Goal: Information Seeking & Learning: Learn about a topic

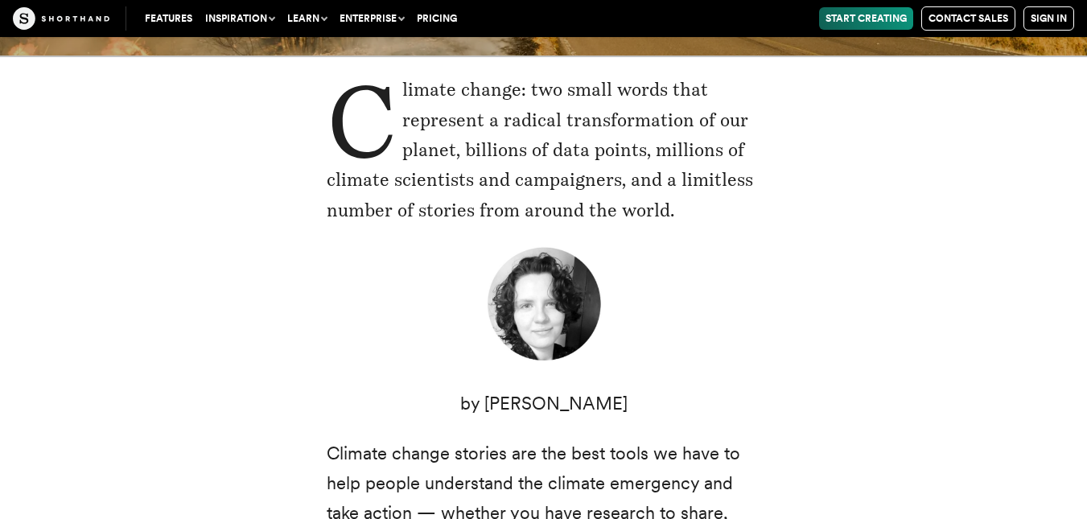
scroll to position [322, 0]
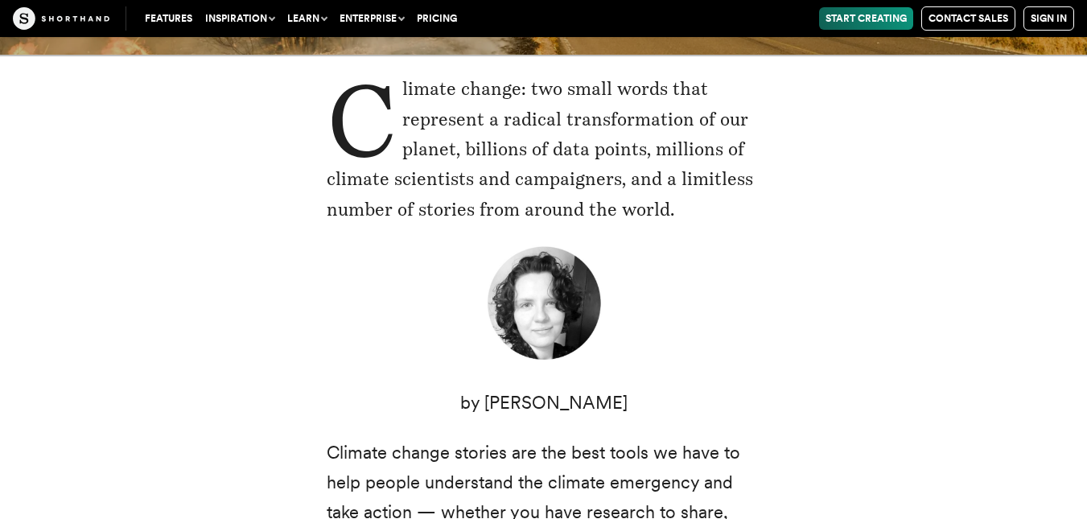
drag, startPoint x: 424, startPoint y: 250, endPoint x: 435, endPoint y: 270, distance: 23.8
click at [435, 270] on figure at bounding box center [544, 306] width 435 height 125
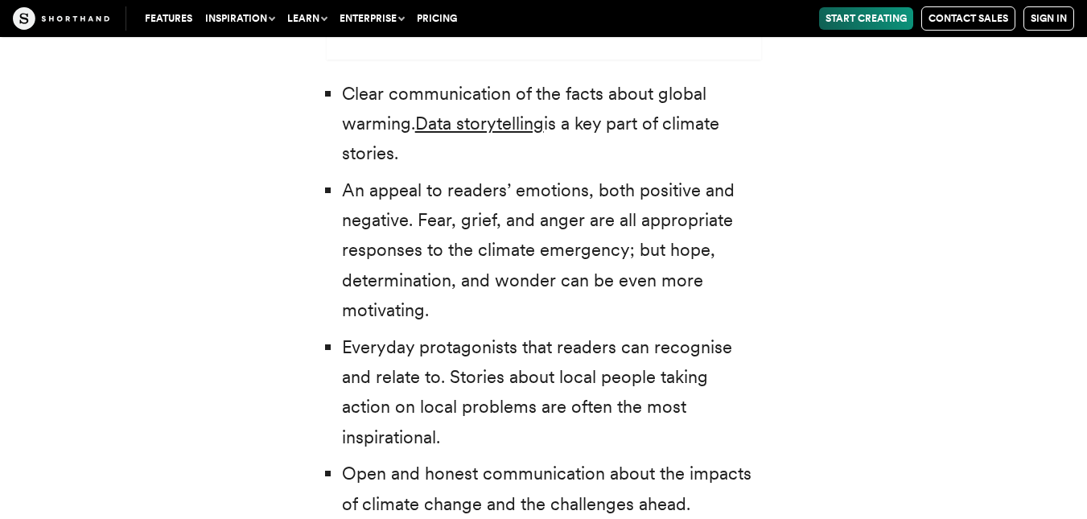
scroll to position [4507, 0]
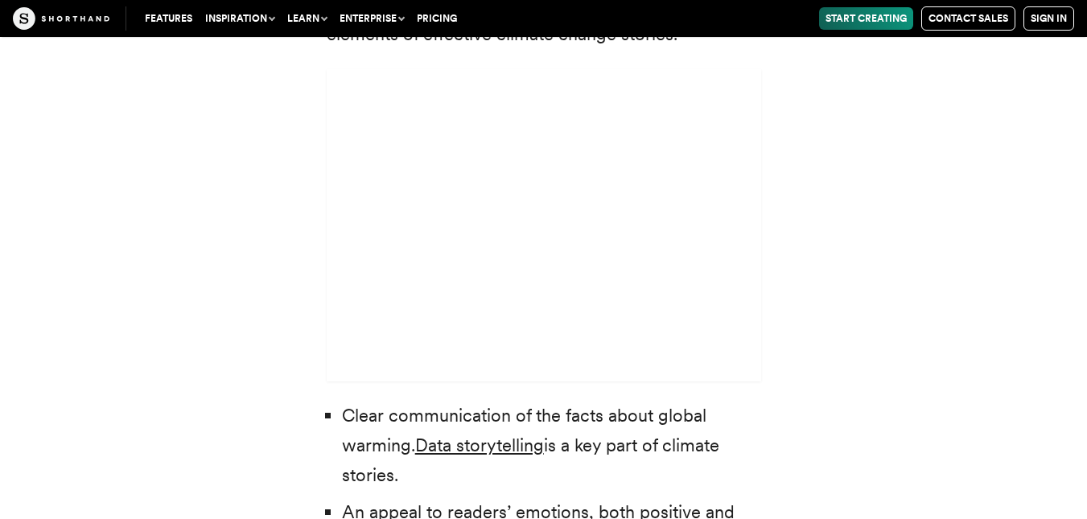
click at [353, 401] on li "Clear communication of the facts about global warming. Data storytelling is a k…" at bounding box center [551, 446] width 419 height 90
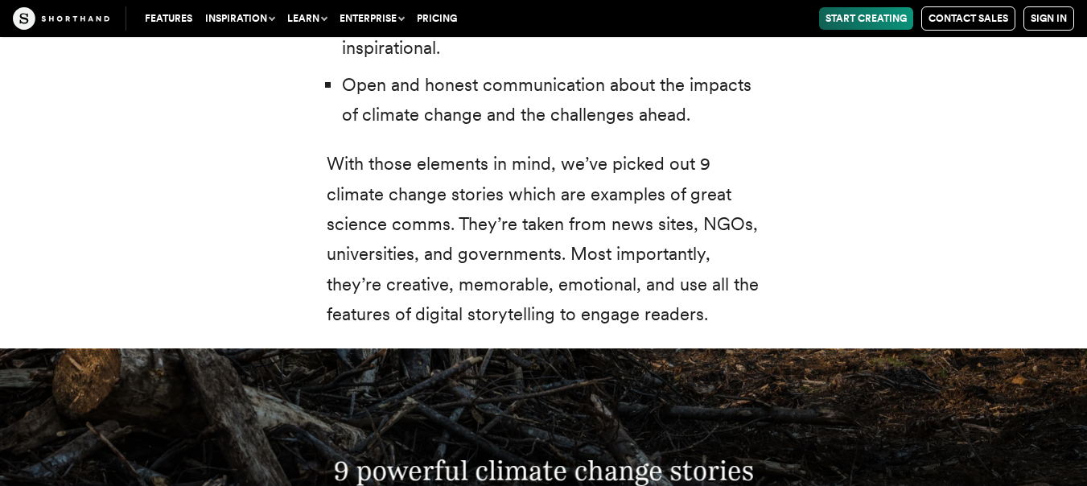
scroll to position [5488, 0]
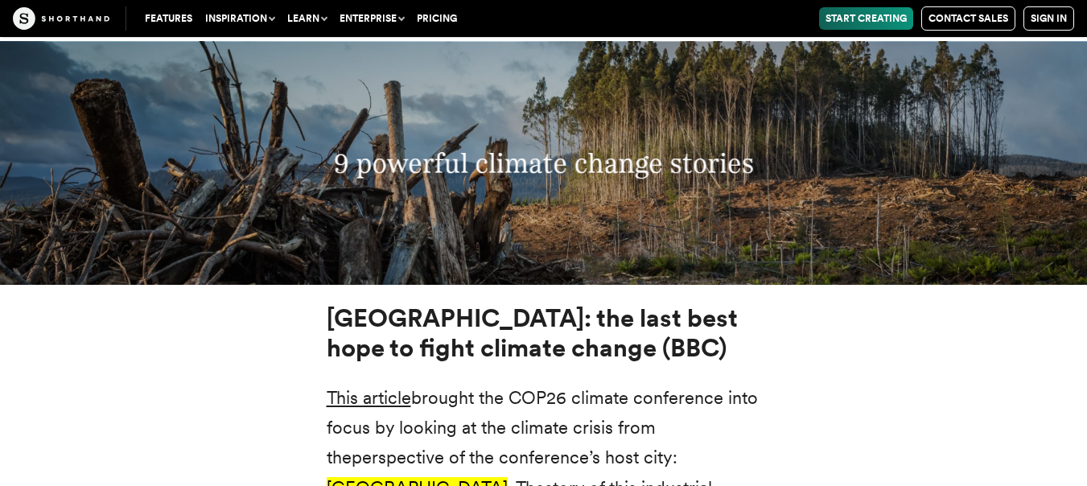
click at [518, 447] on msreadoutspan "perspective of the conference’s host city: [GEOGRAPHIC_DATA] . The" at bounding box center [502, 472] width 351 height 51
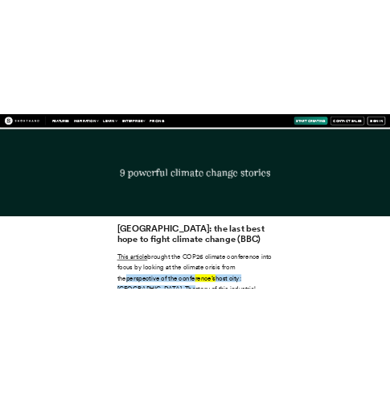
scroll to position [5096, 0]
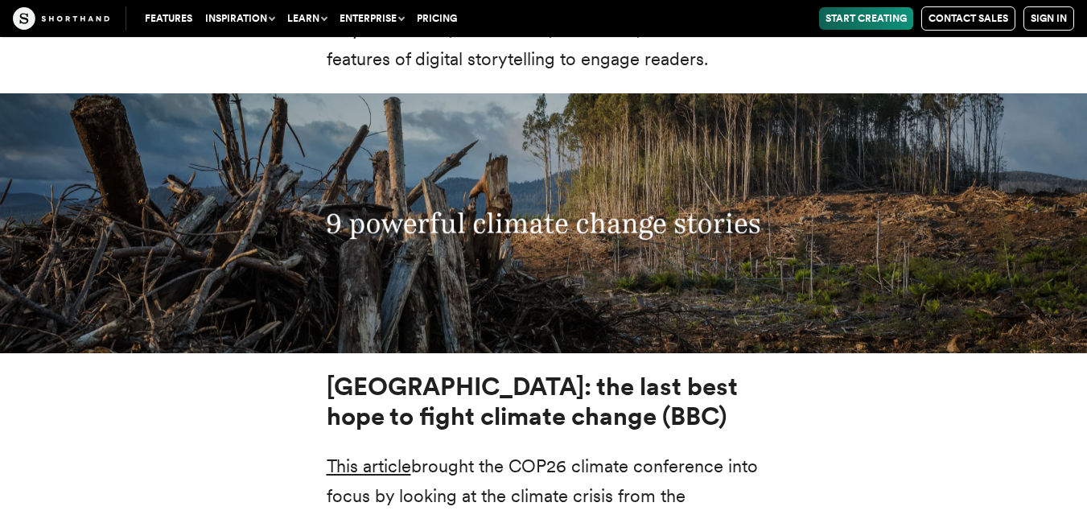
scroll to position [5795, 0]
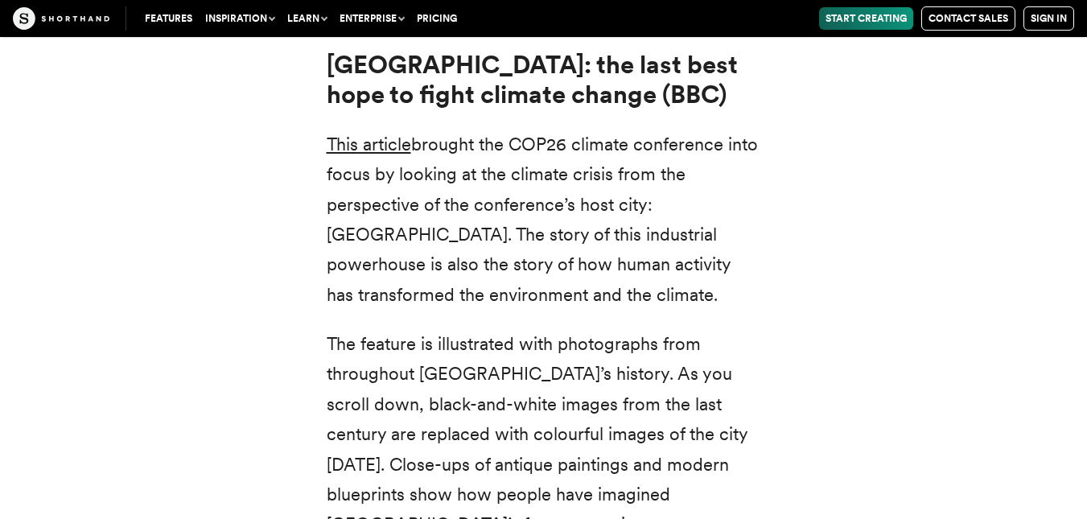
drag, startPoint x: 847, startPoint y: 188, endPoint x: 839, endPoint y: 194, distance: 10.3
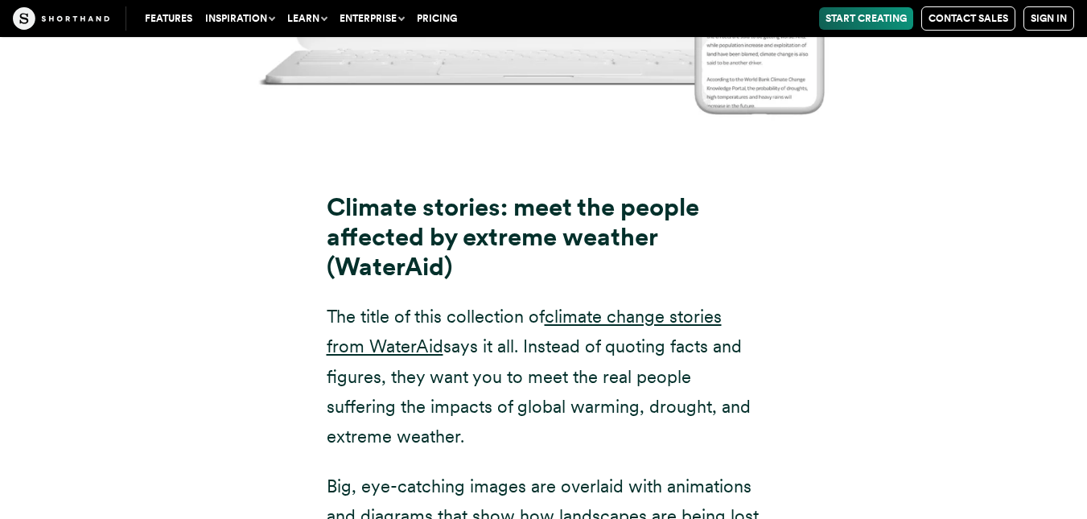
scroll to position [10624, 0]
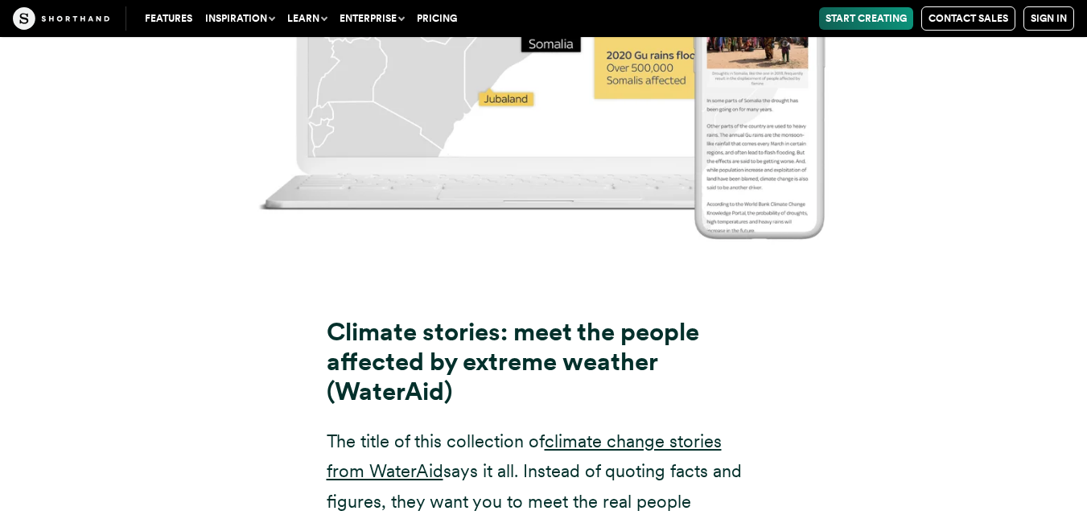
click at [345, 317] on strong "Climate stories: meet the people affected by extreme weather (WaterAid)" at bounding box center [513, 361] width 373 height 89
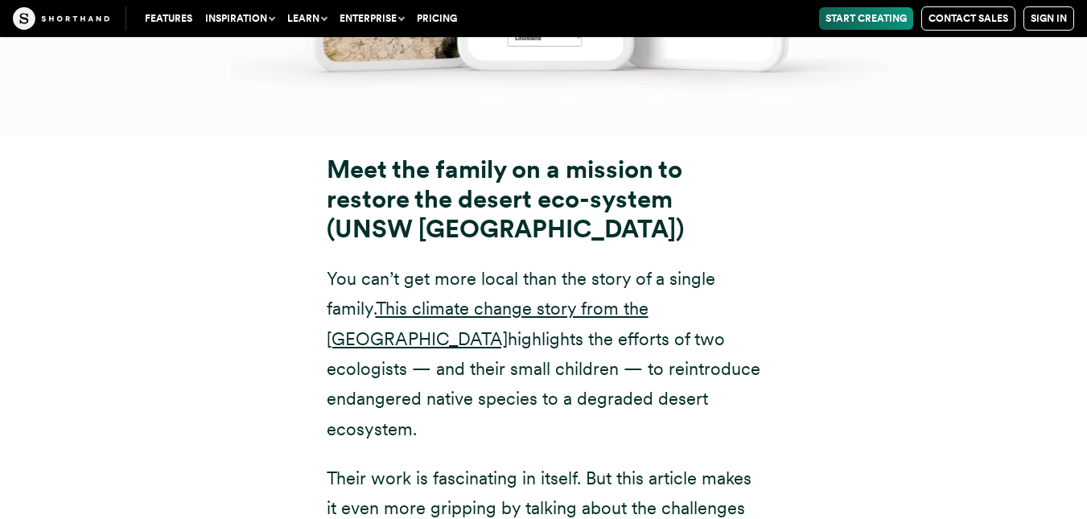
scroll to position [14166, 0]
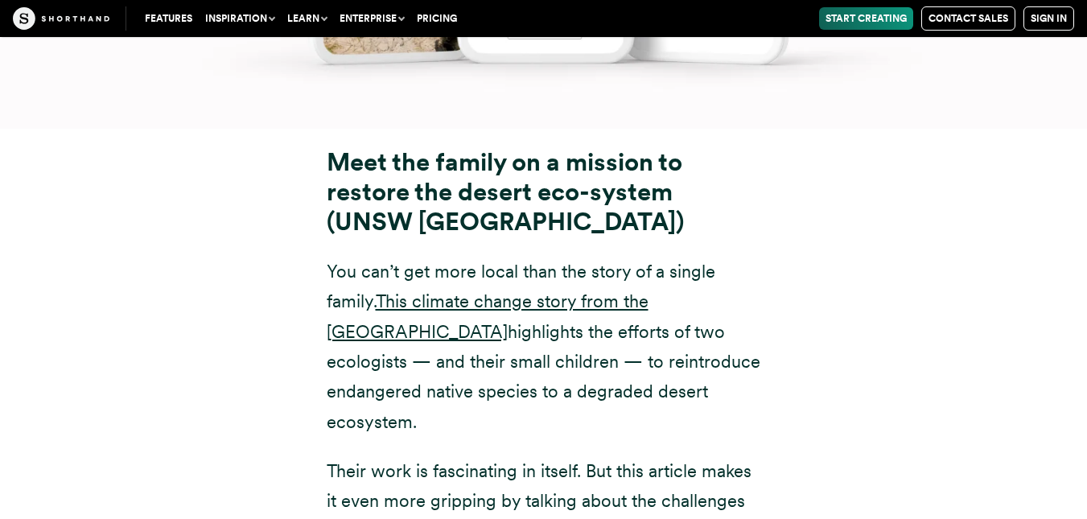
drag, startPoint x: 340, startPoint y: 118, endPoint x: 482, endPoint y: 376, distance: 294.6
drag, startPoint x: 482, startPoint y: 376, endPoint x: 437, endPoint y: 282, distance: 104.4
click at [390, 282] on p "You can’t get more local than the story of a single family. This climate change…" at bounding box center [544, 347] width 435 height 180
drag, startPoint x: 380, startPoint y: 147, endPoint x: 537, endPoint y: 262, distance: 194.2
click at [390, 262] on p "You can’t get more local than the story of a single family. This climate change…" at bounding box center [544, 347] width 435 height 180
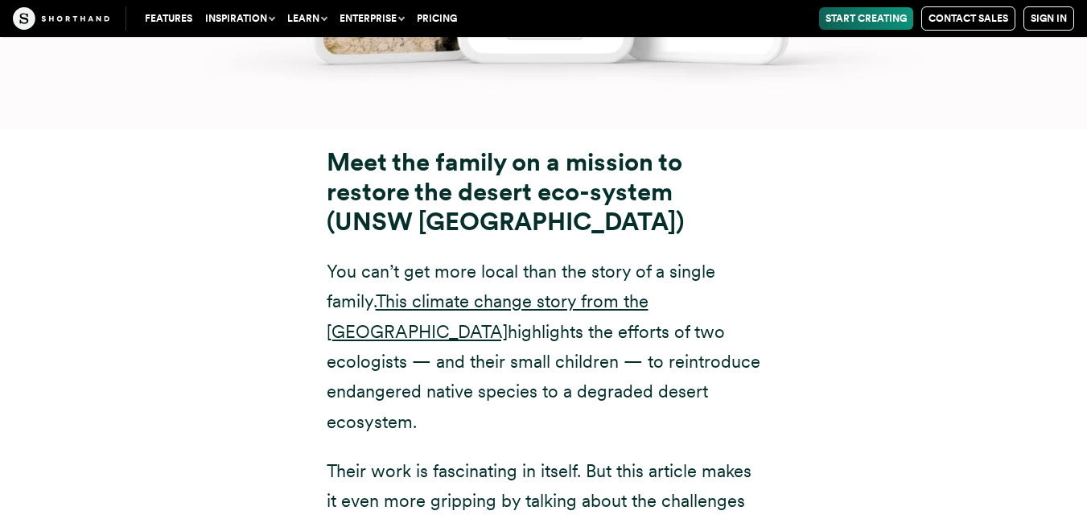
copy p "This climate change story from the University of New South Wales highlights the…"
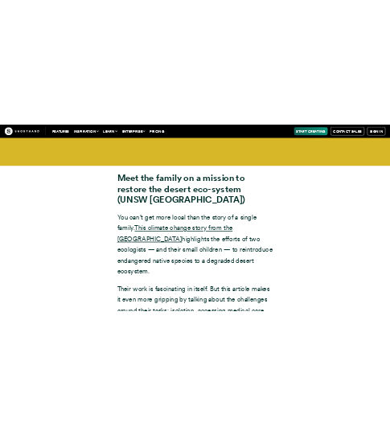
scroll to position [14152, 0]
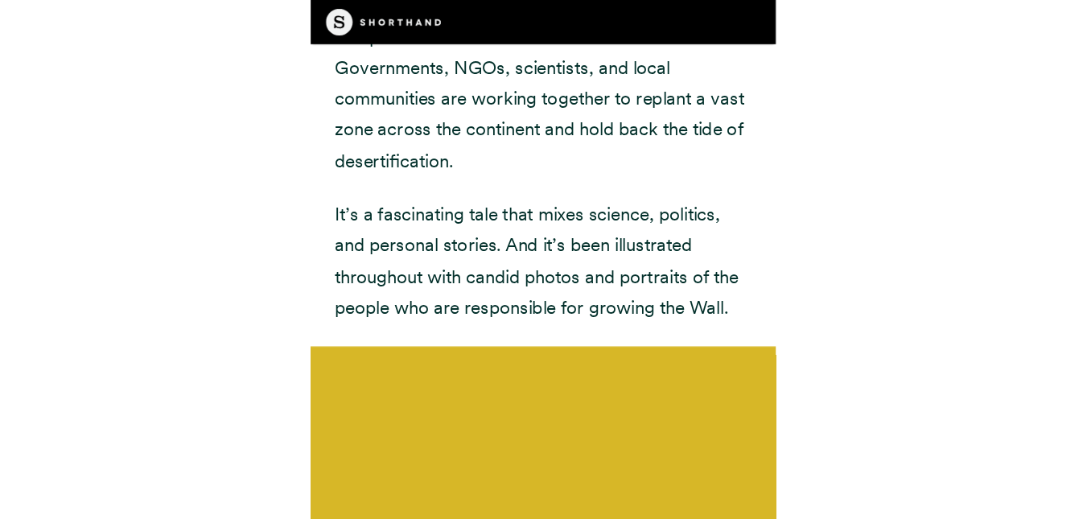
scroll to position [14166, 0]
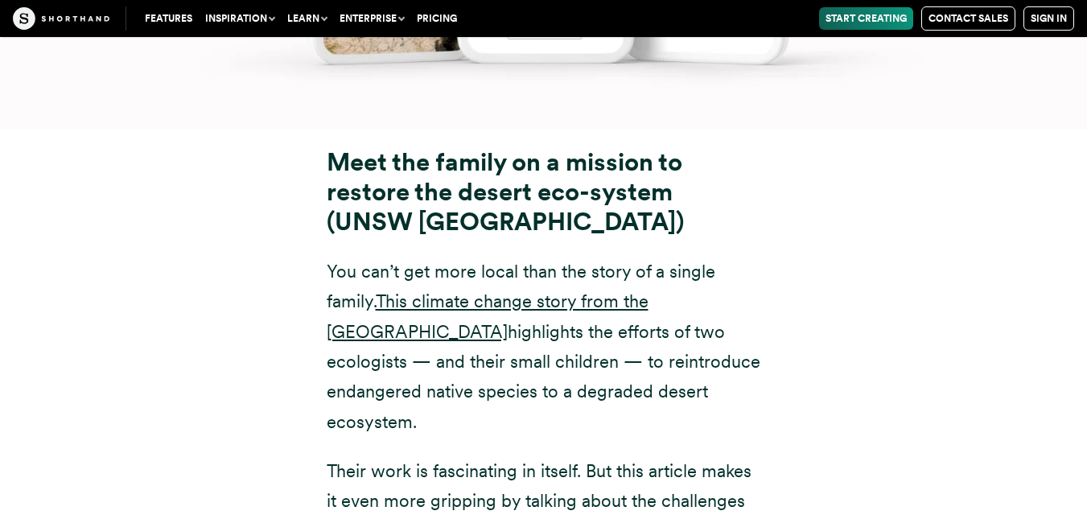
click at [390, 233] on div "Meet the family on a mission to restore the desert eco-system (UNSW Sydney) You…" at bounding box center [544, 417] width 499 height 538
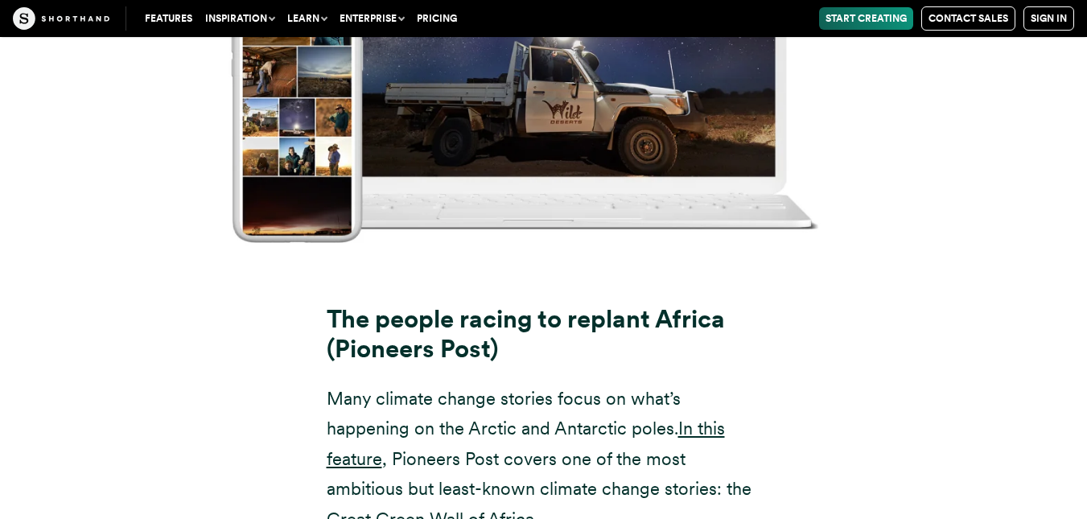
scroll to position [15650, 0]
drag, startPoint x: 918, startPoint y: 316, endPoint x: 867, endPoint y: 363, distance: 69.5
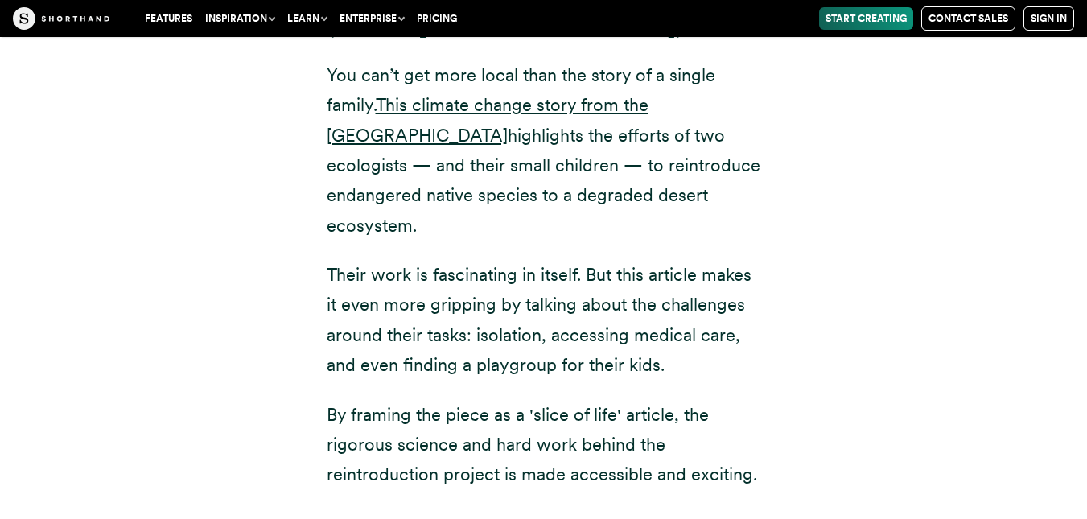
scroll to position [14040, 0]
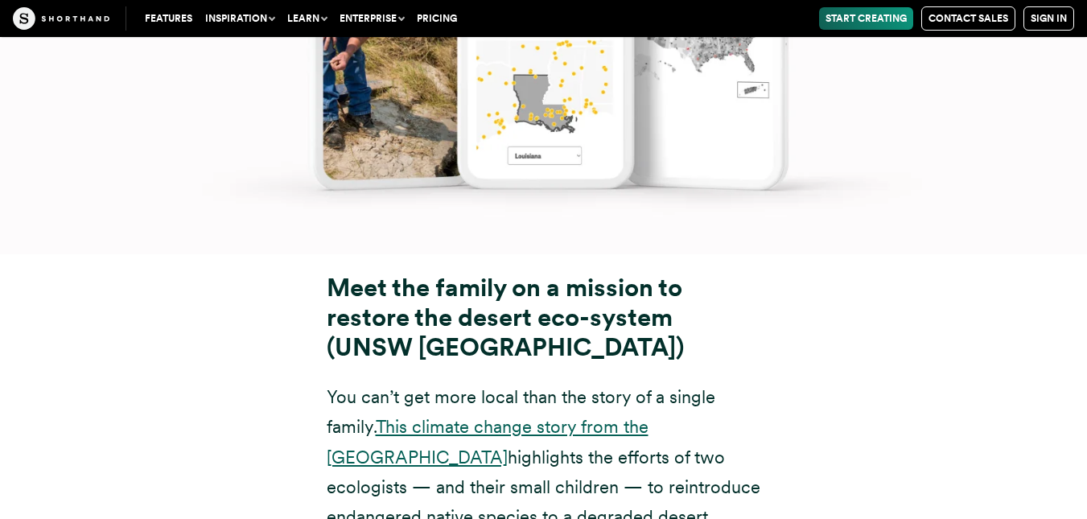
click at [390, 416] on link "This climate change story from the [GEOGRAPHIC_DATA]" at bounding box center [488, 441] width 322 height 51
